Goal: Task Accomplishment & Management: Manage account settings

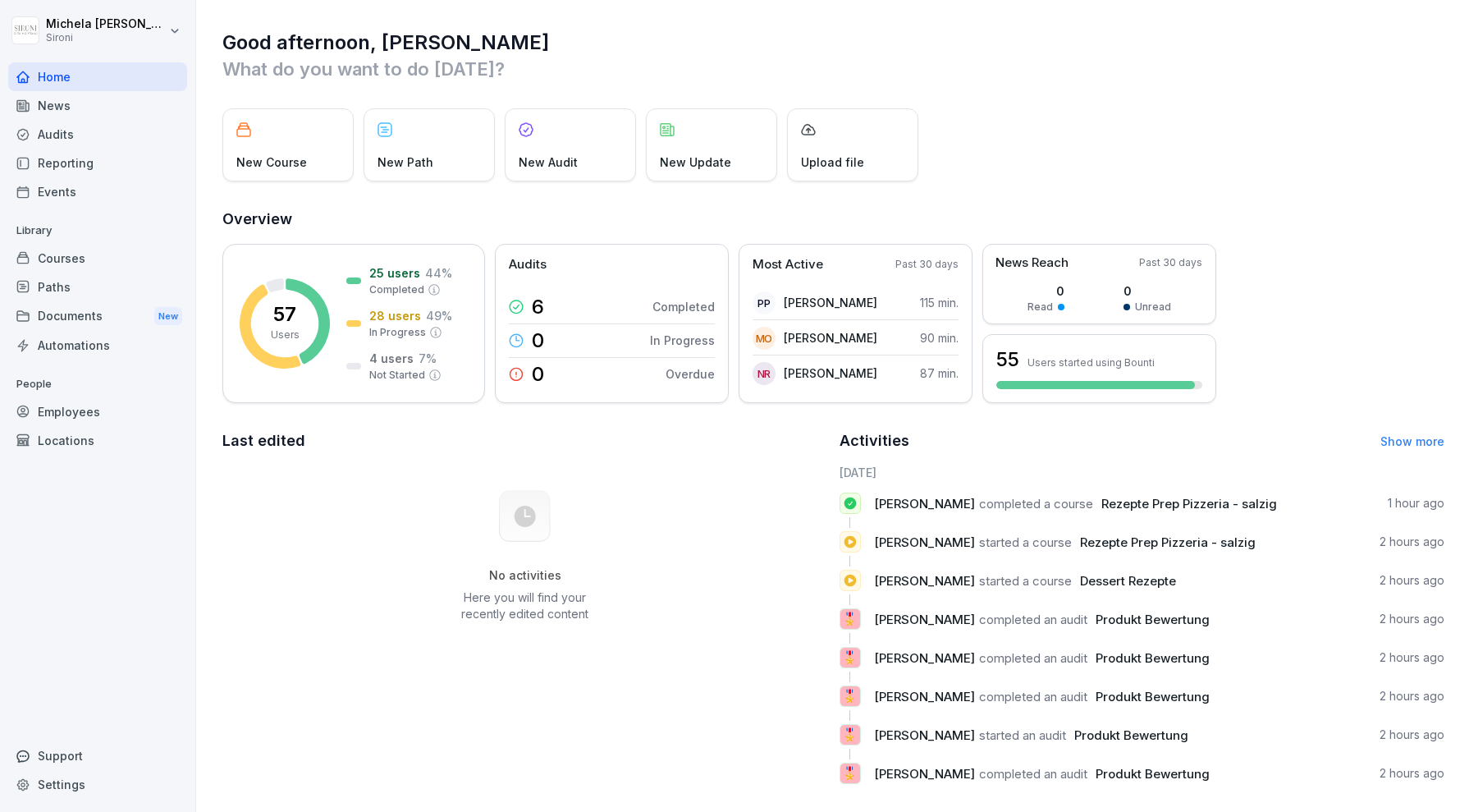
click at [93, 411] on div "Employees" at bounding box center [97, 411] width 179 height 29
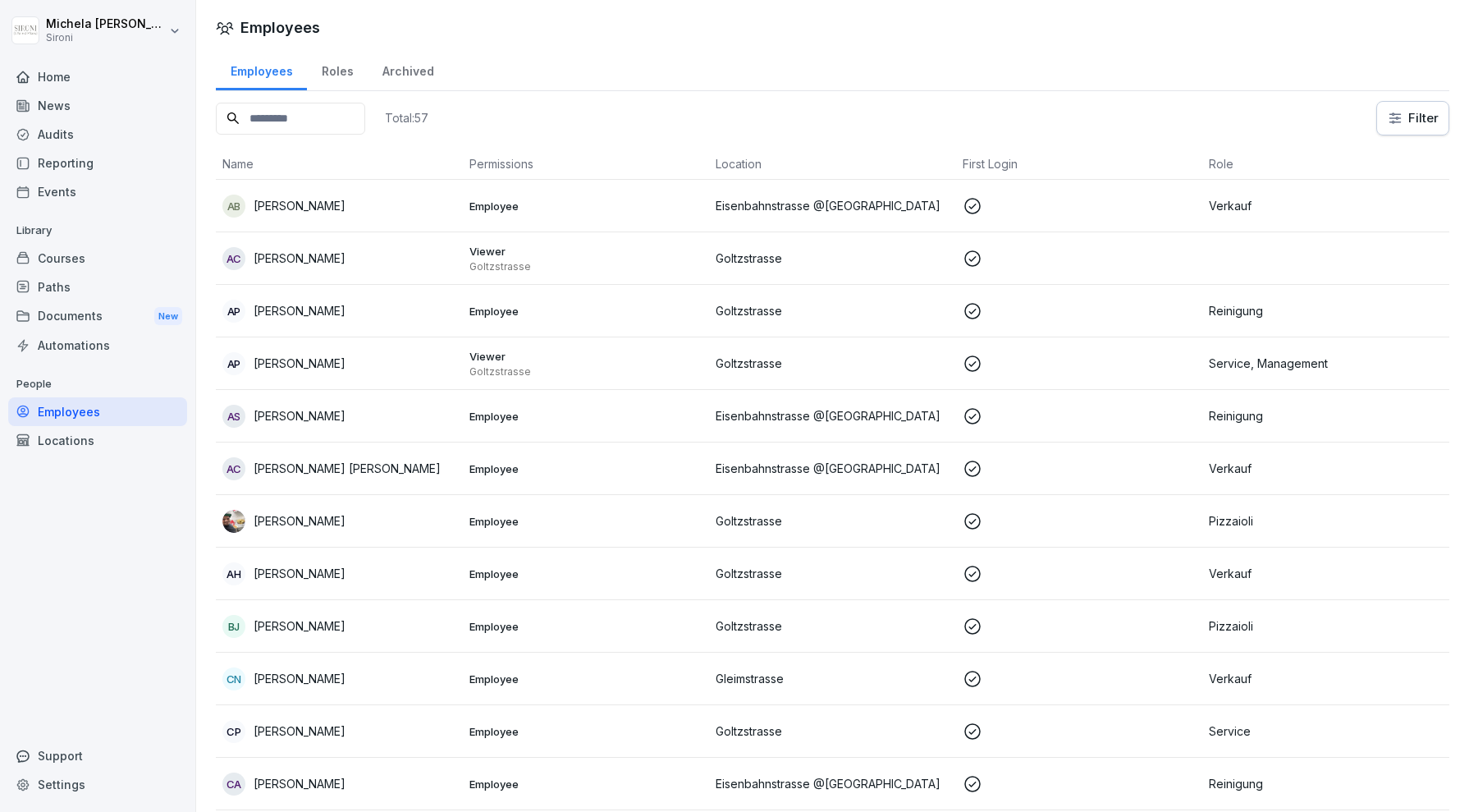
click at [324, 112] on input at bounding box center [291, 119] width 150 height 32
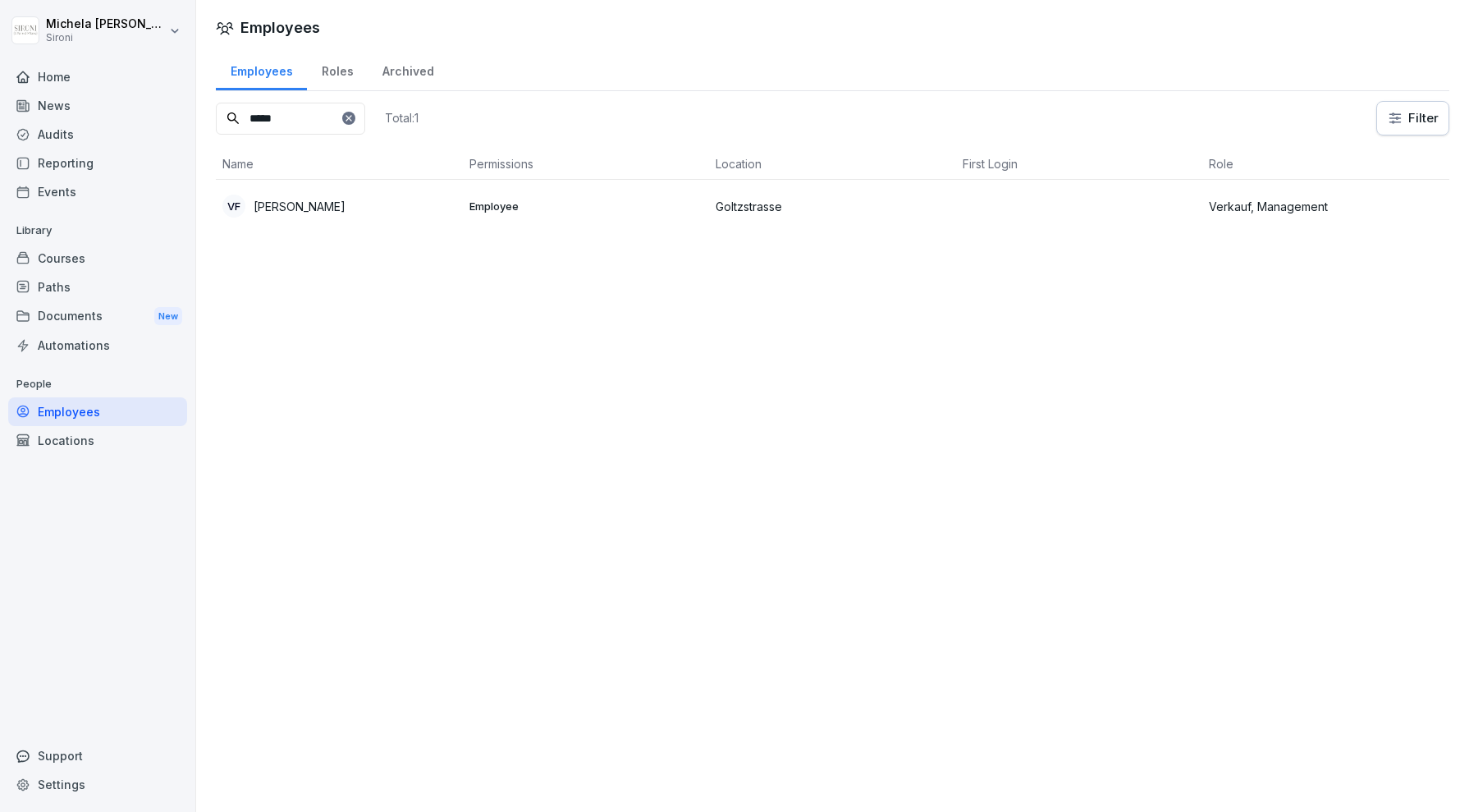
type input "*****"
click at [329, 201] on p "[PERSON_NAME]" at bounding box center [299, 207] width 92 height 18
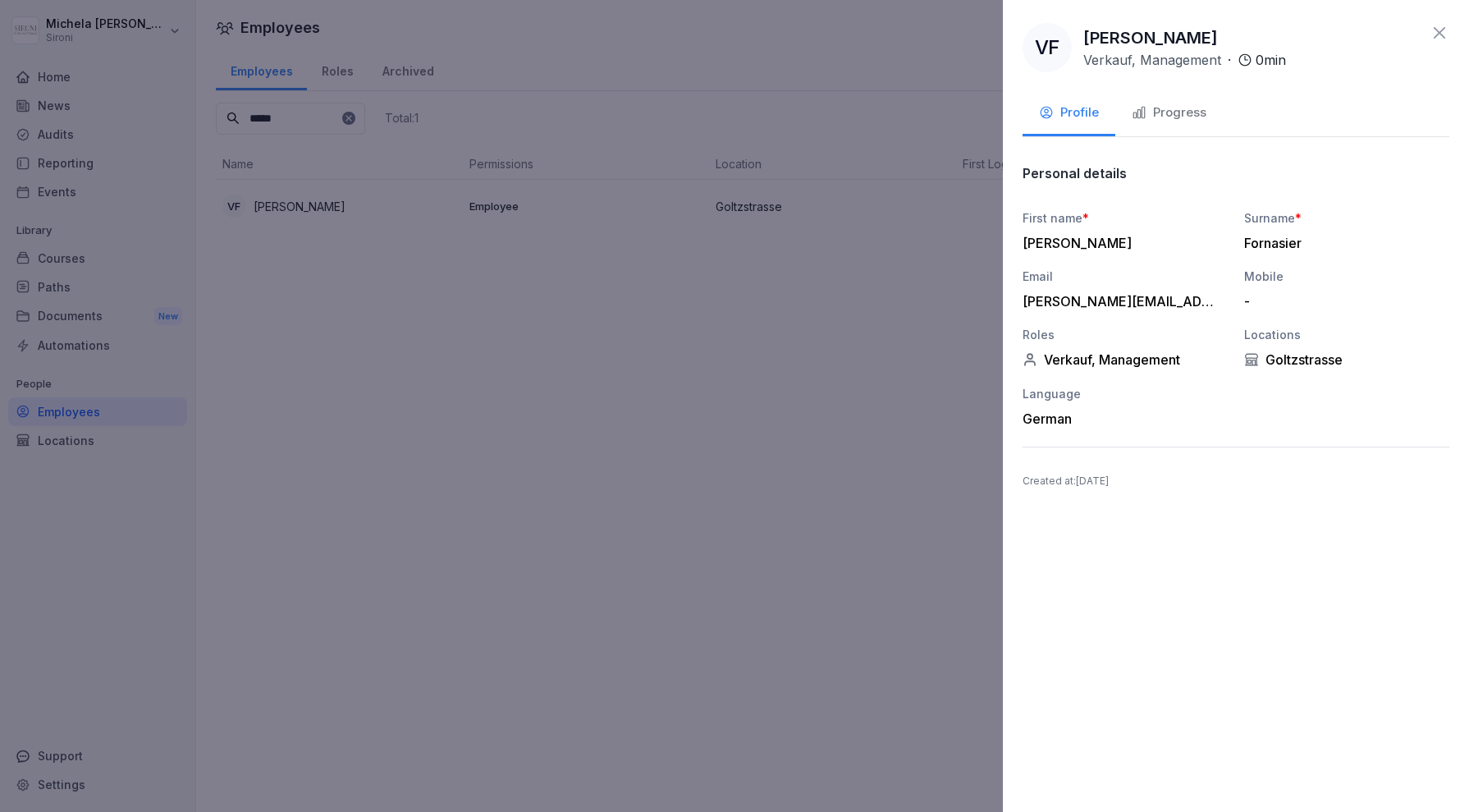
click at [1177, 113] on div "Progress" at bounding box center [1169, 112] width 75 height 18
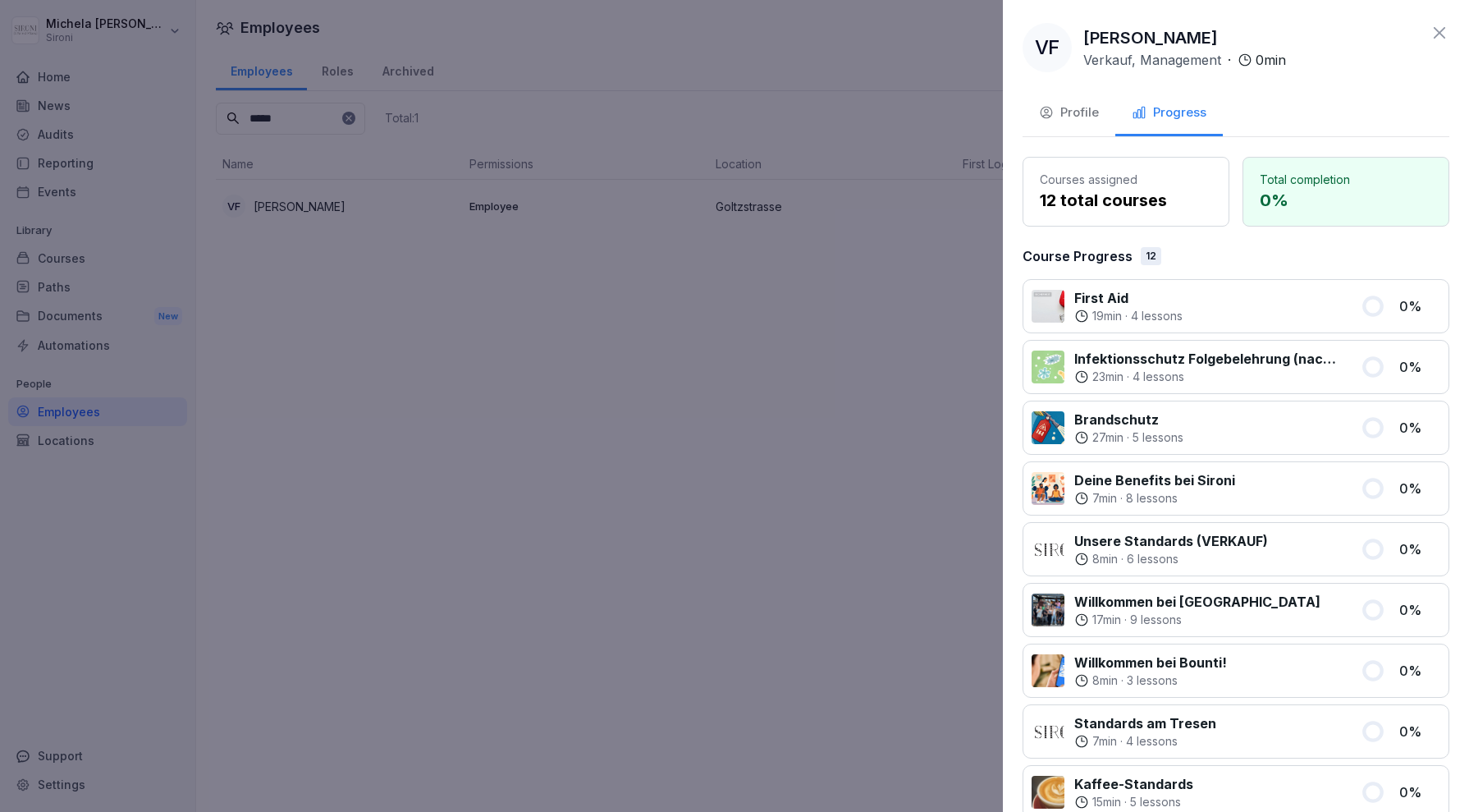
click at [1082, 116] on div "Profile" at bounding box center [1069, 112] width 60 height 18
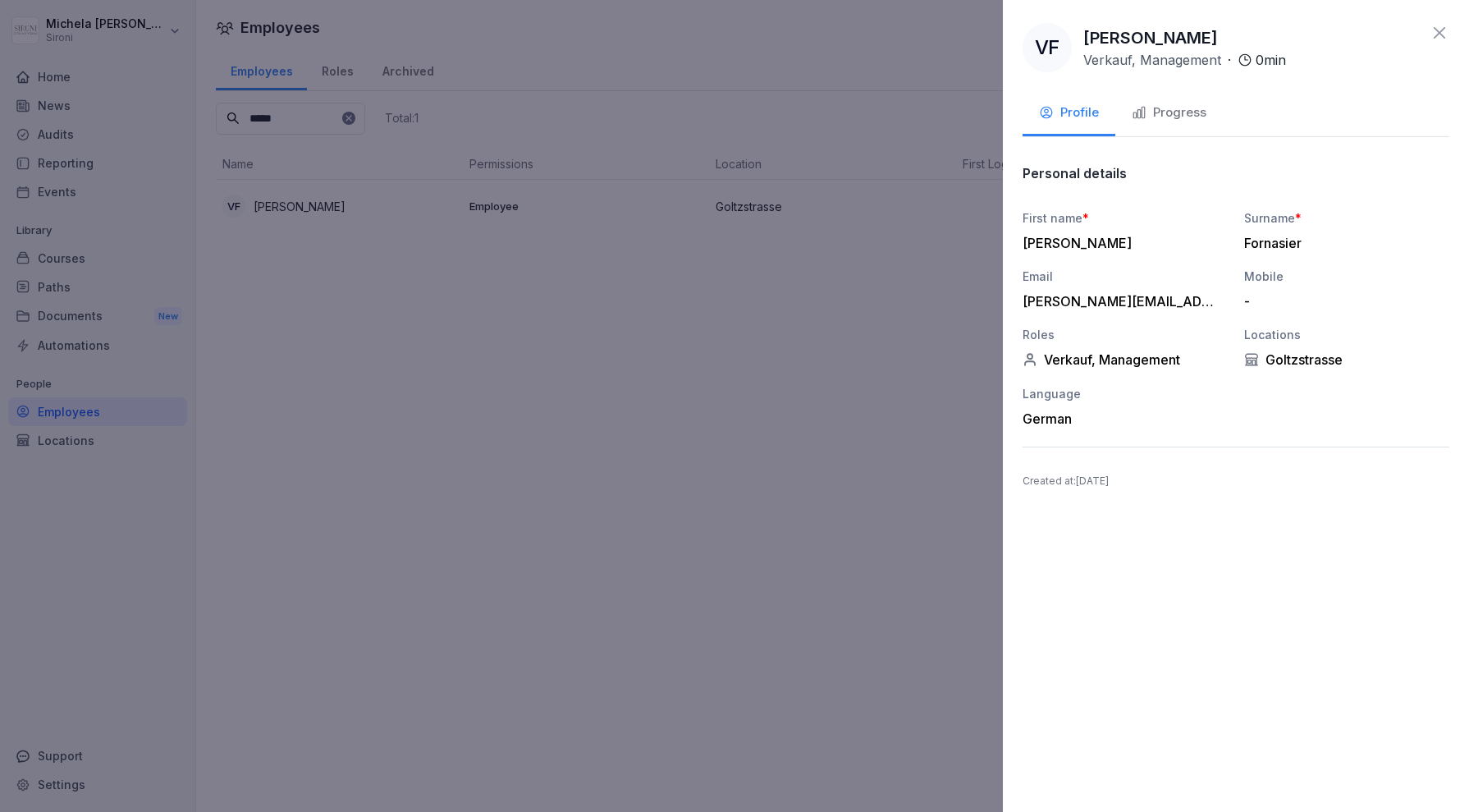
click at [1187, 114] on div "Progress" at bounding box center [1169, 112] width 75 height 18
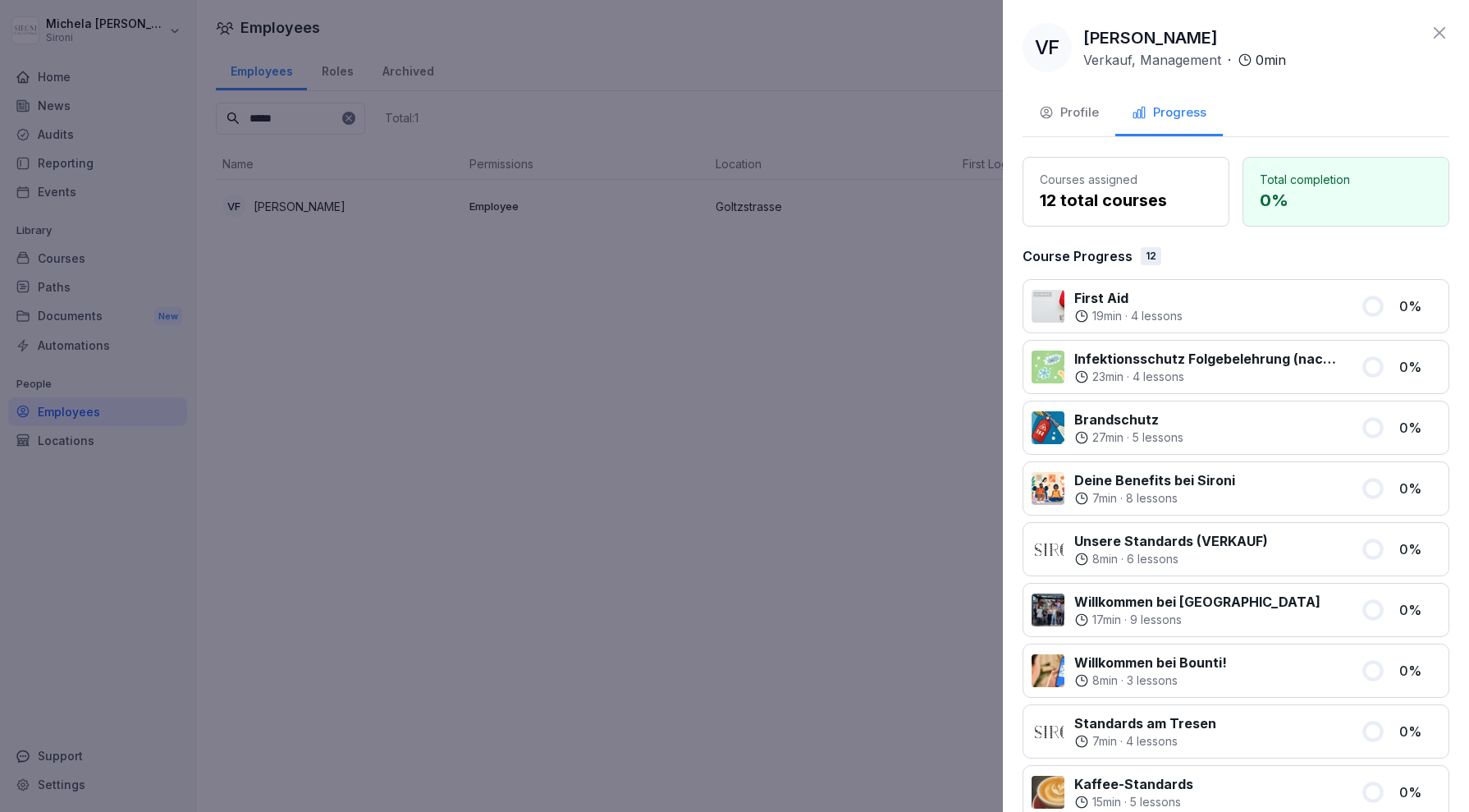
click at [1439, 29] on icon at bounding box center [1440, 33] width 19 height 19
